Goal: Task Accomplishment & Management: Manage account settings

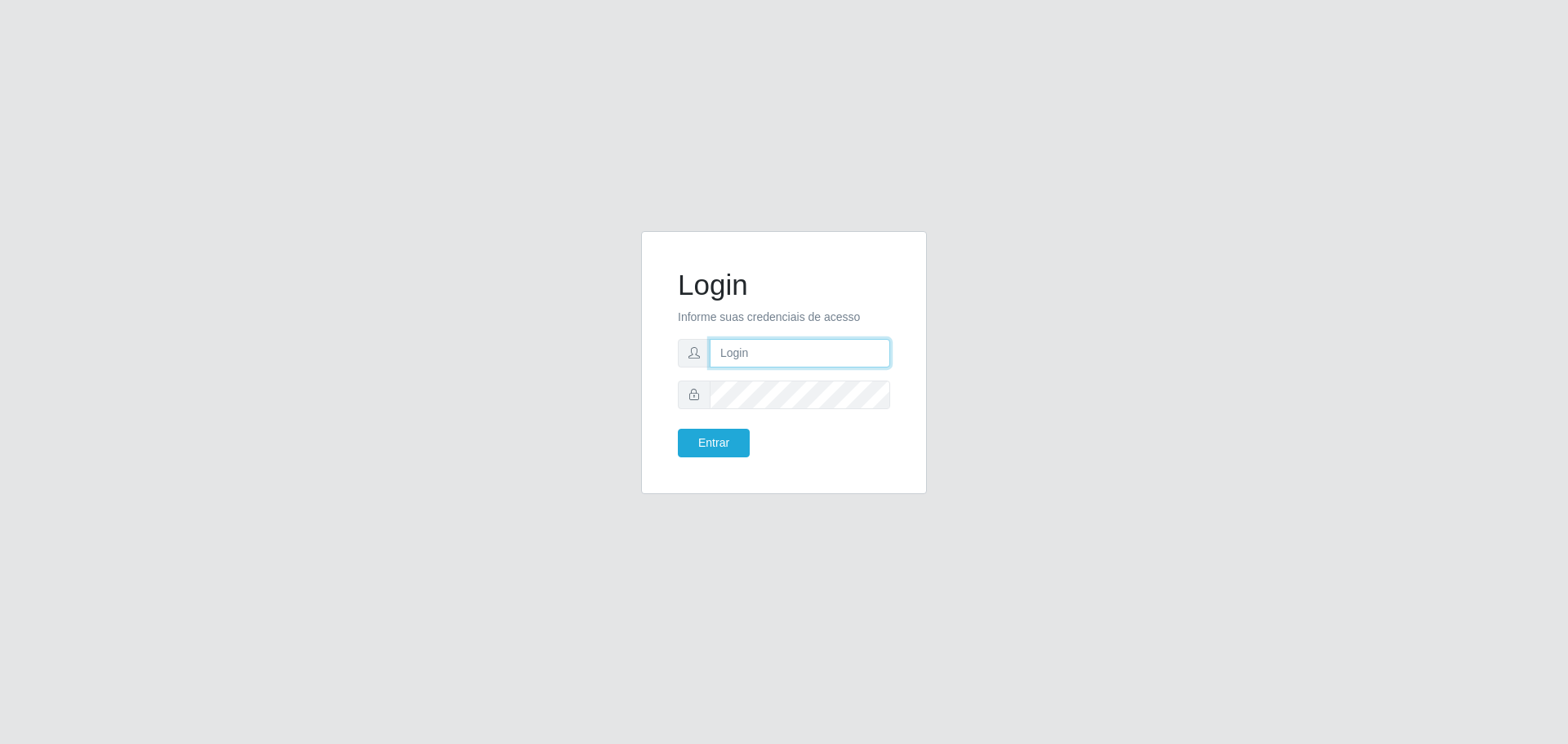
type input "[EMAIL_ADDRESS][DOMAIN_NAME]"
click at [727, 446] on button "Entrar" at bounding box center [714, 442] width 72 height 29
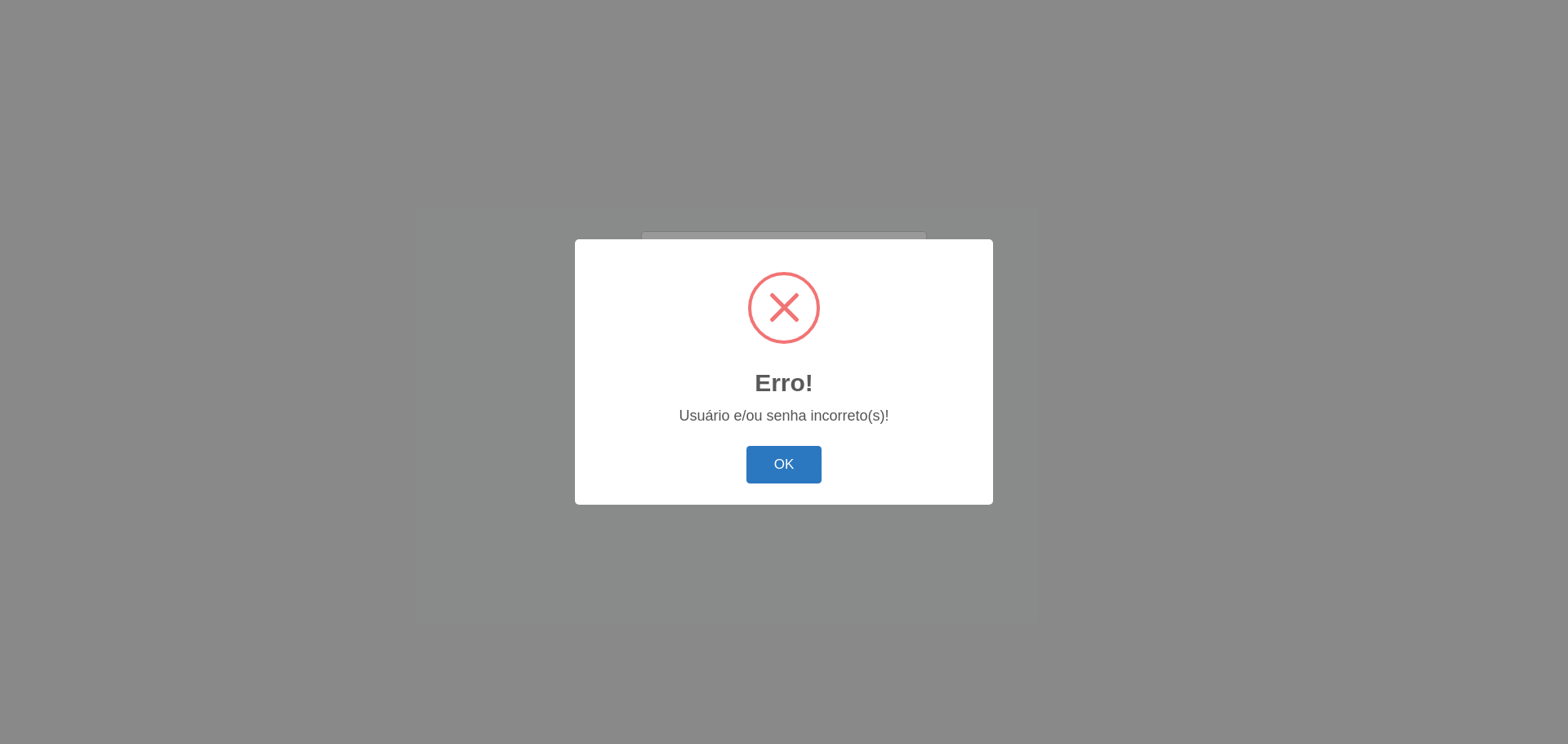
drag, startPoint x: 749, startPoint y: 454, endPoint x: 755, endPoint y: 432, distance: 22.8
click at [749, 453] on button "OK" at bounding box center [784, 465] width 76 height 38
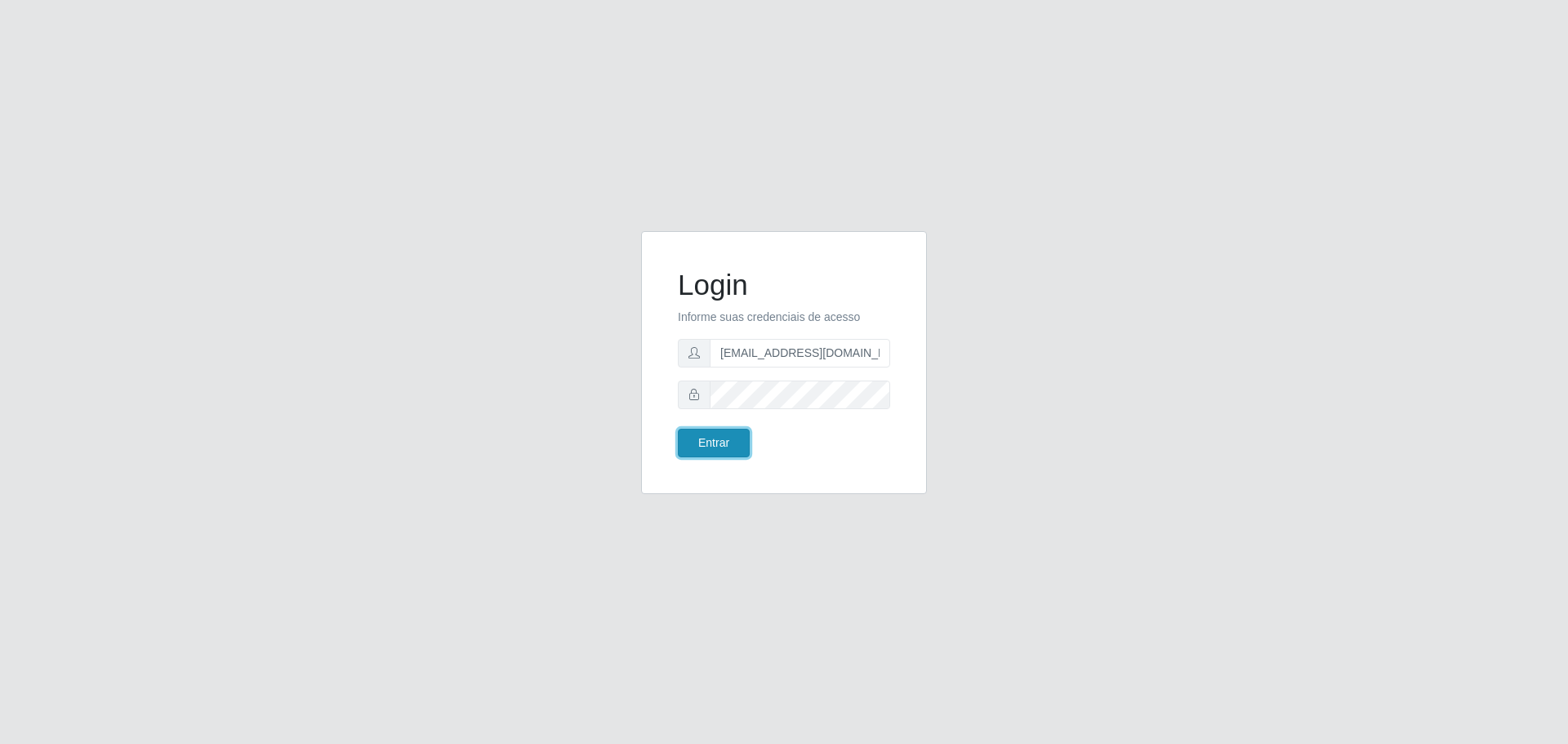
click at [722, 437] on button "Entrar" at bounding box center [714, 442] width 72 height 29
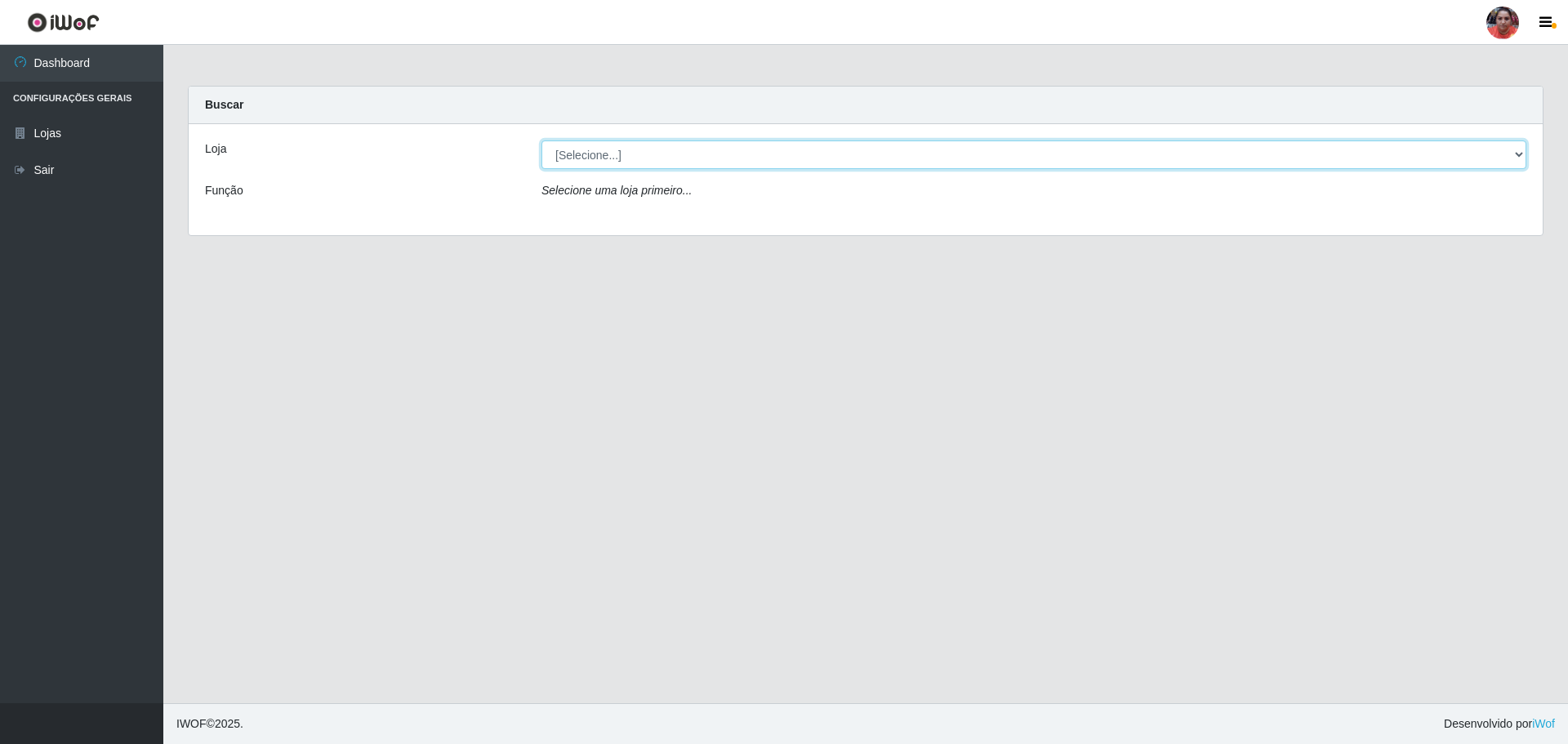
click at [1518, 152] on select "[Selecione...] Mar Vermelho - Loja 05" at bounding box center [1034, 155] width 985 height 29
select select "252"
click at [542, 141] on select "[Selecione...] Mar Vermelho - Loja 05" at bounding box center [1034, 155] width 985 height 29
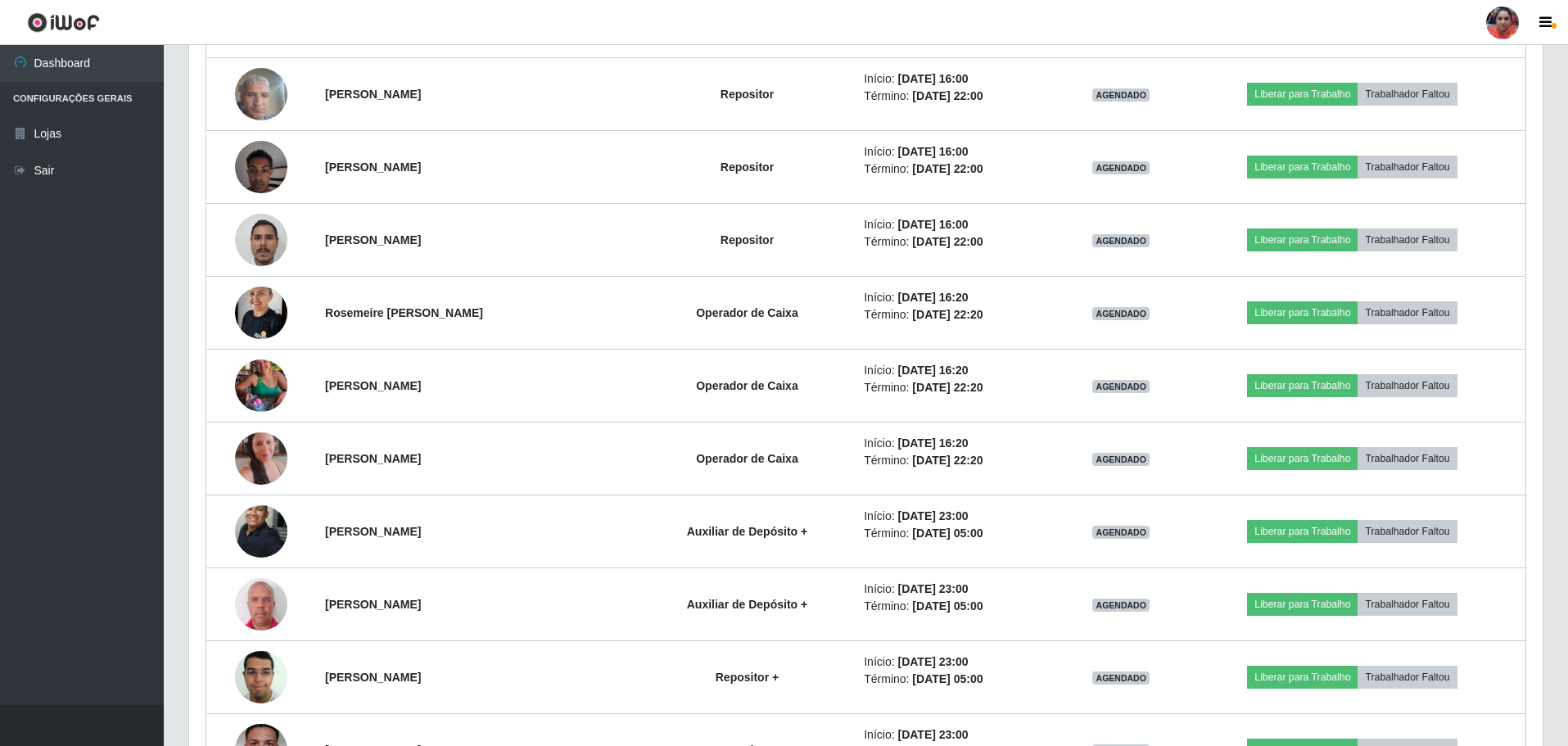
scroll to position [2277, 0]
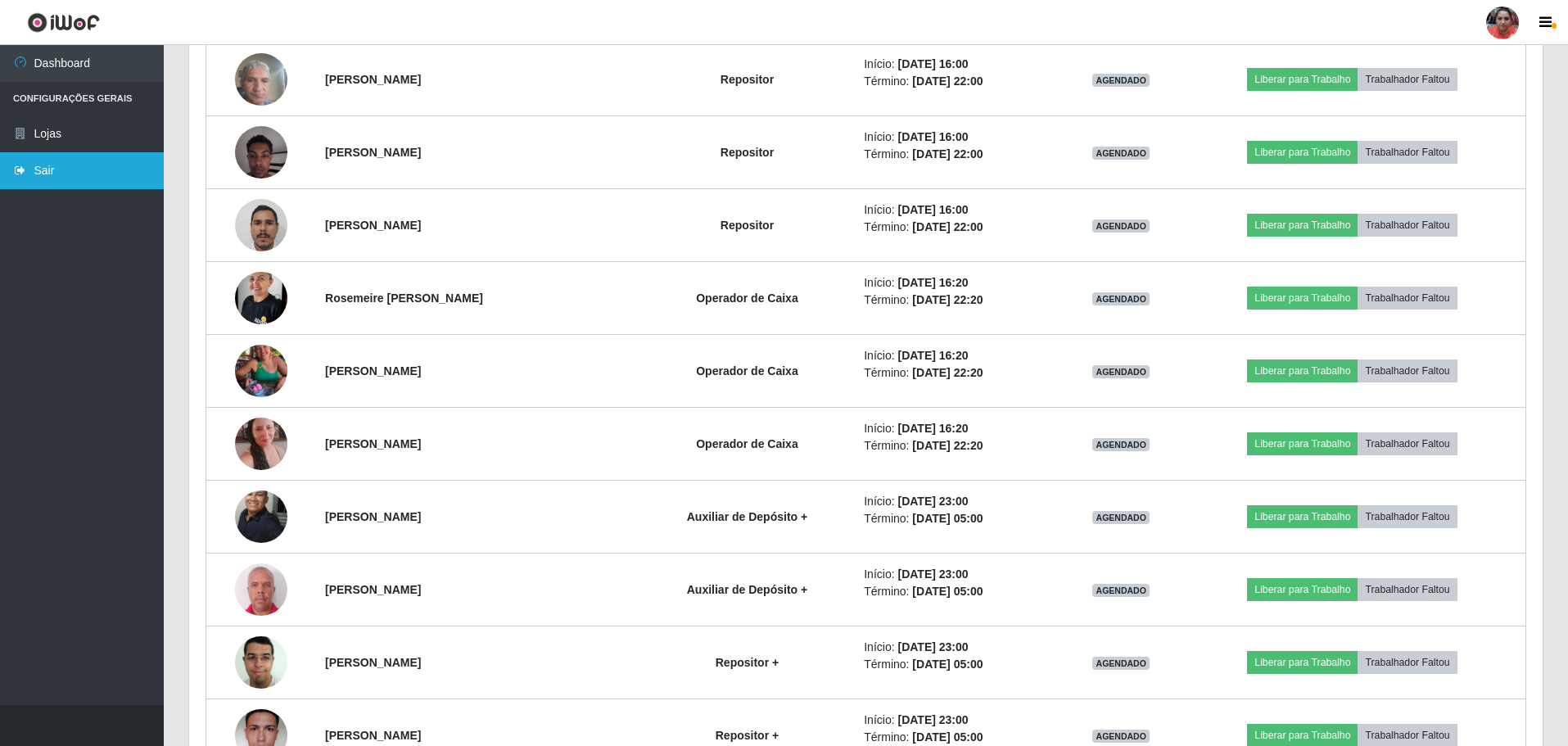
click at [27, 169] on icon at bounding box center [21, 170] width 15 height 12
